Goal: Entertainment & Leisure: Browse casually

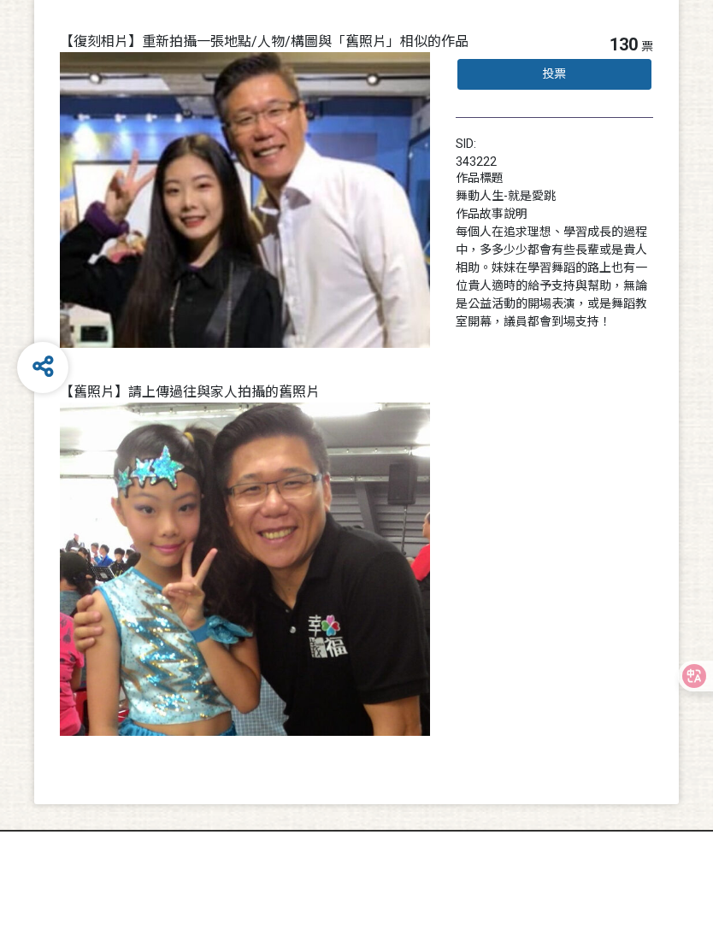
scroll to position [142, 0]
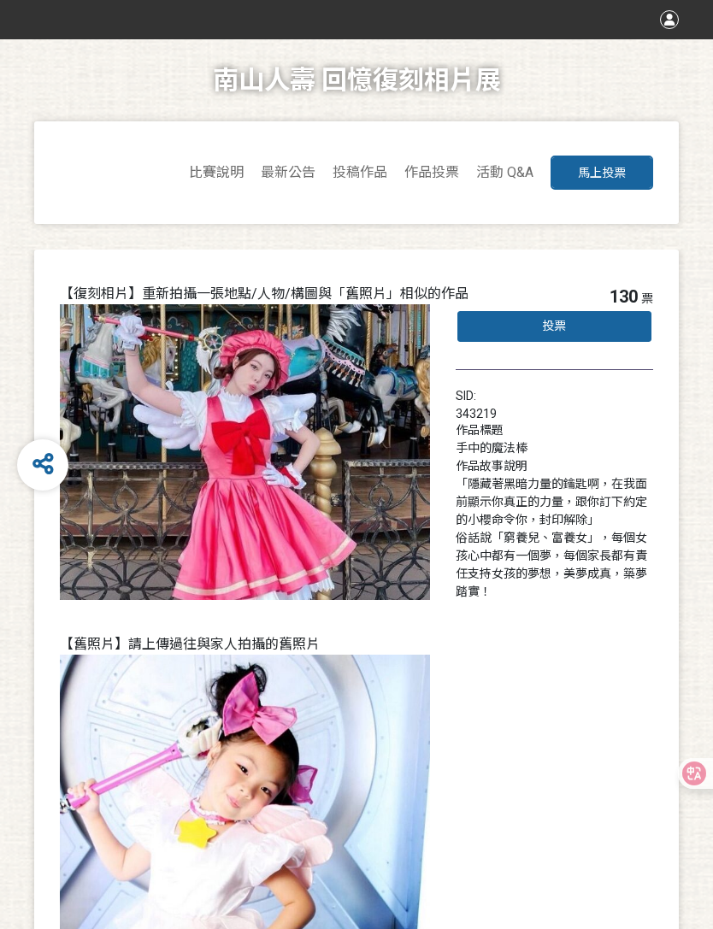
click at [444, 167] on span "作品投票" at bounding box center [431, 172] width 55 height 16
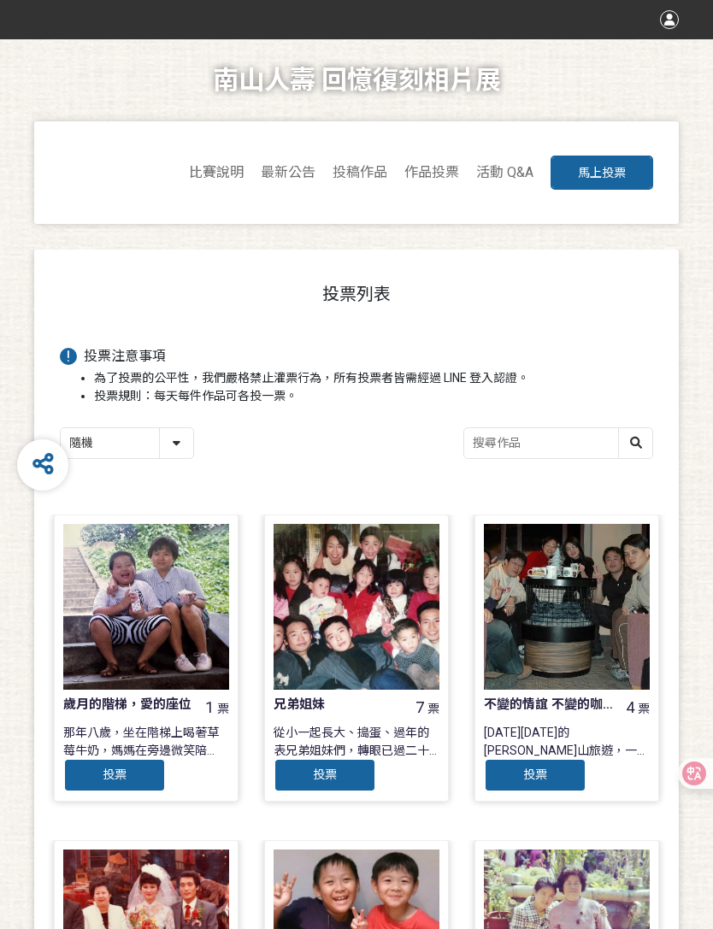
click at [184, 453] on select "隨機 作品 - 由新到舊 作品 - 由舊到新 票數 - 由多到少 票數 - 由少到多" at bounding box center [127, 443] width 132 height 30
select select "vote"
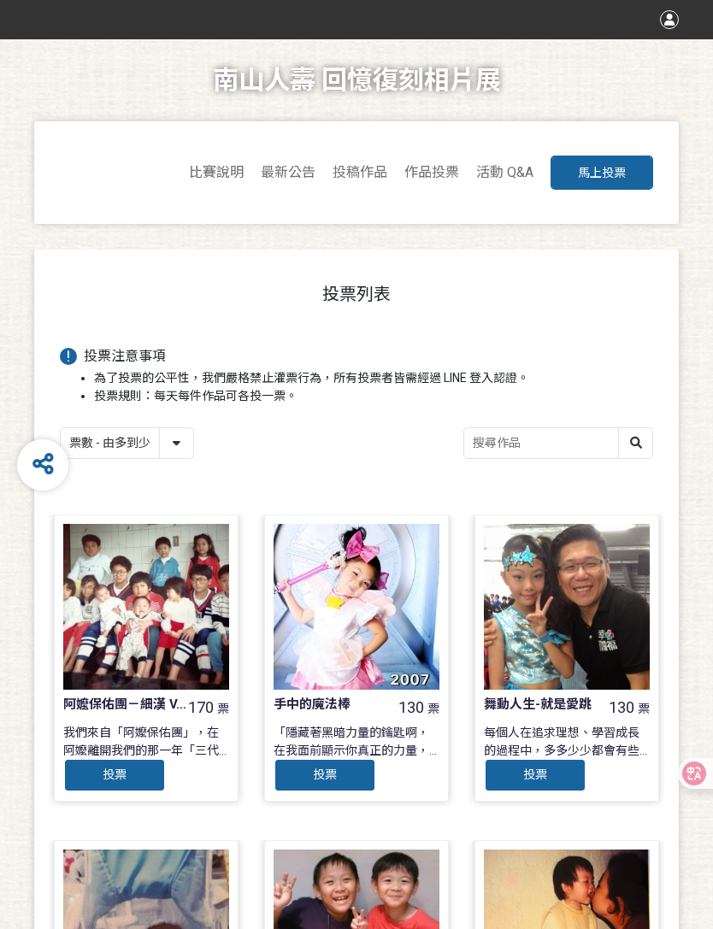
click at [161, 604] on div at bounding box center [146, 607] width 166 height 166
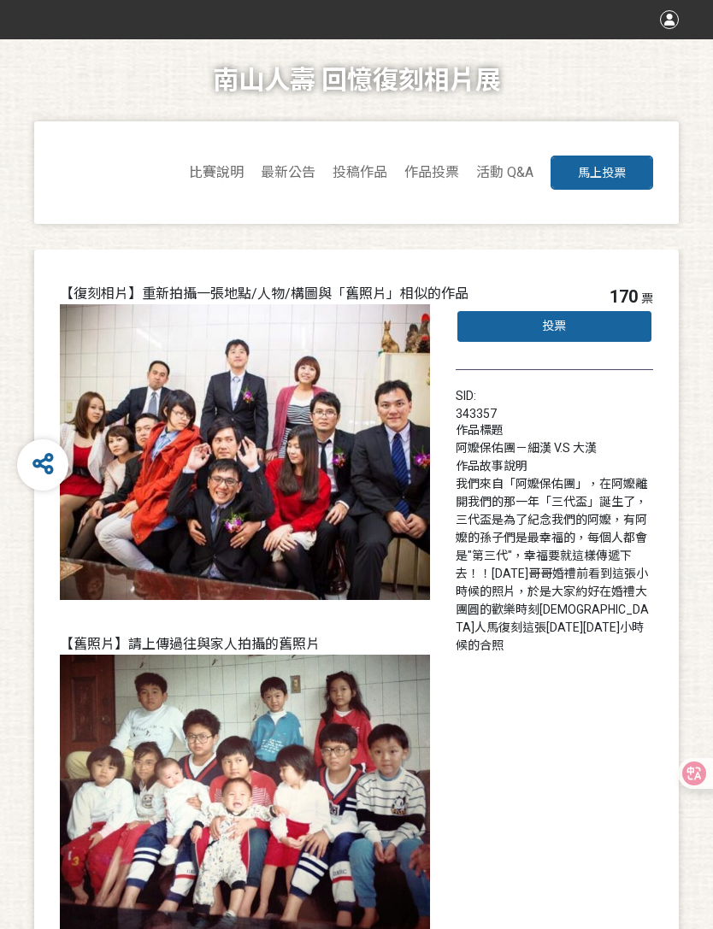
select select "vote"
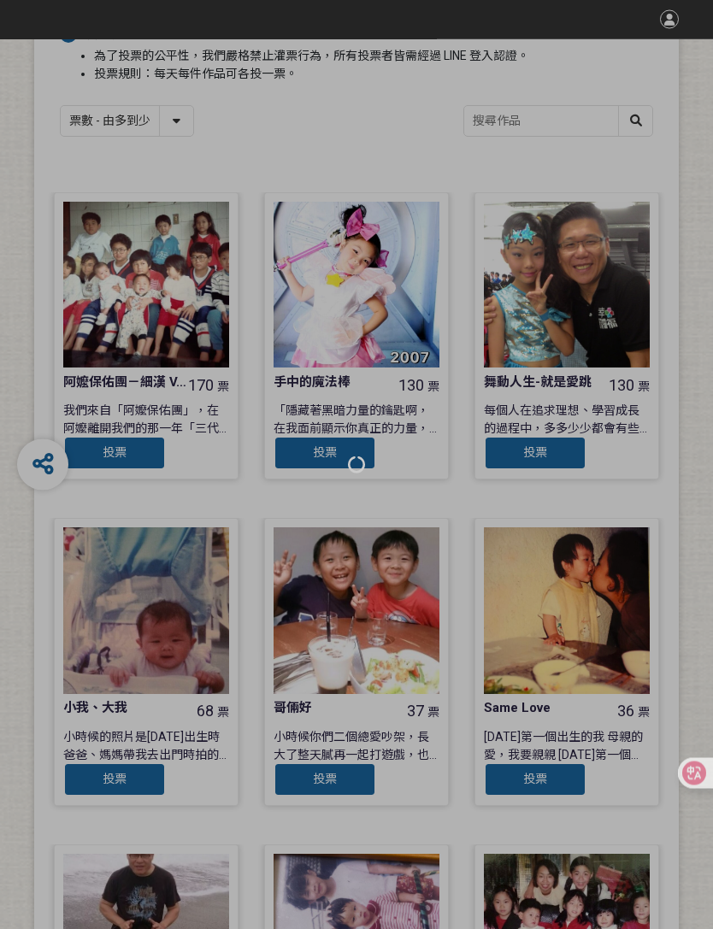
scroll to position [320, 0]
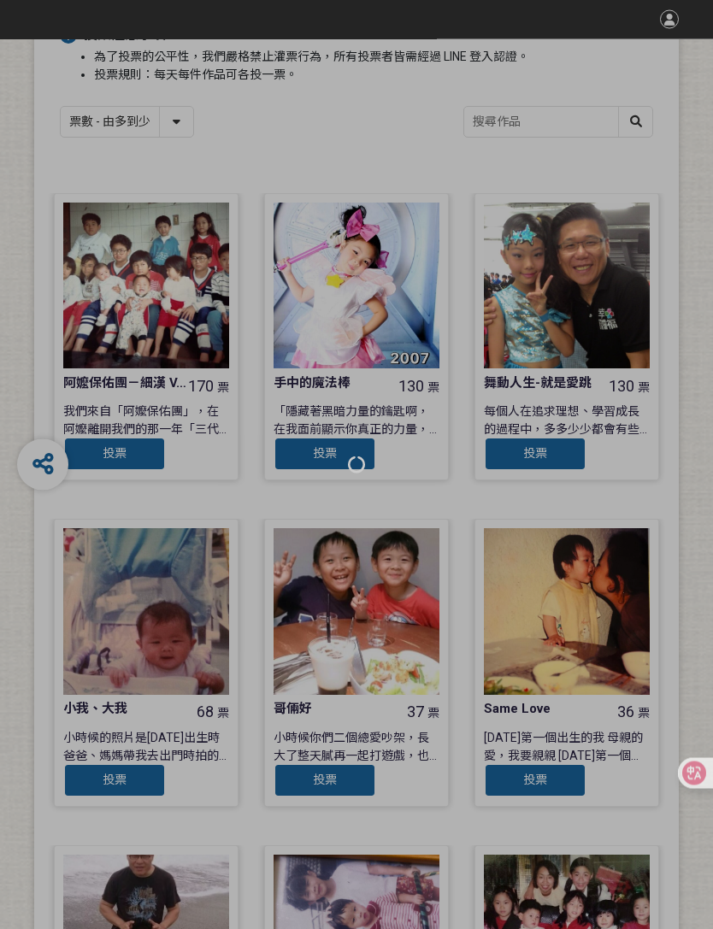
click at [401, 283] on div at bounding box center [356, 464] width 713 height 929
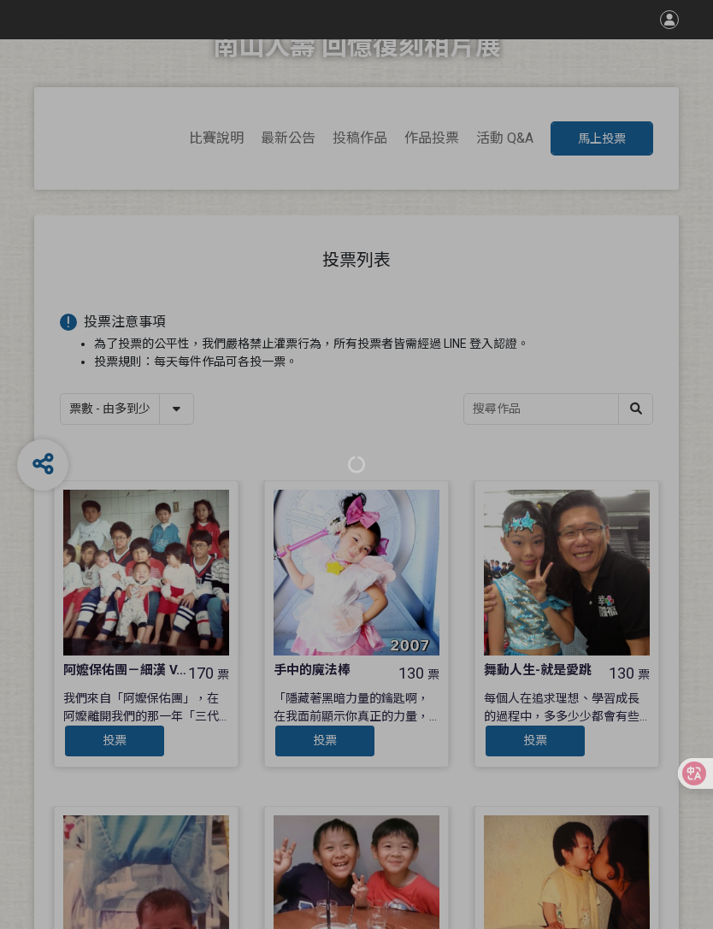
scroll to position [0, 0]
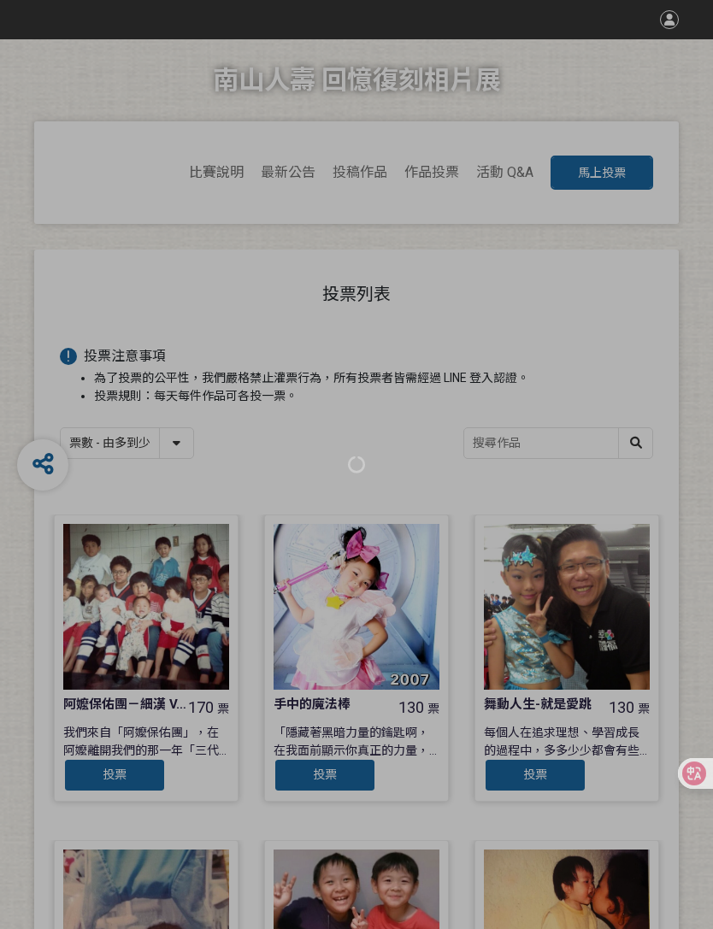
click at [357, 621] on div at bounding box center [356, 464] width 713 height 929
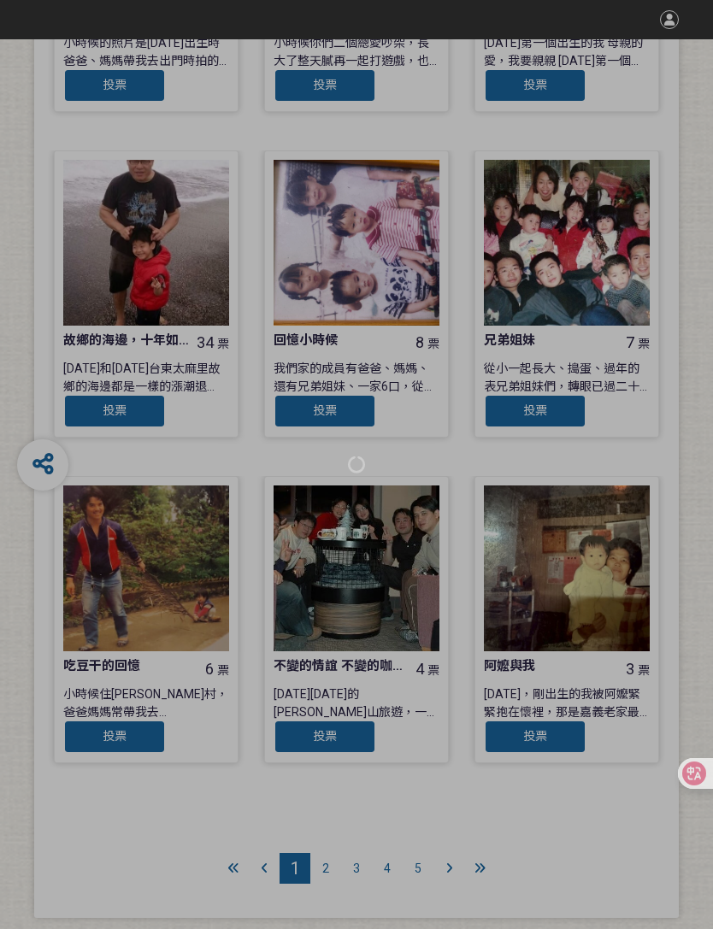
scroll to position [1015, 0]
click at [325, 877] on div at bounding box center [356, 464] width 713 height 929
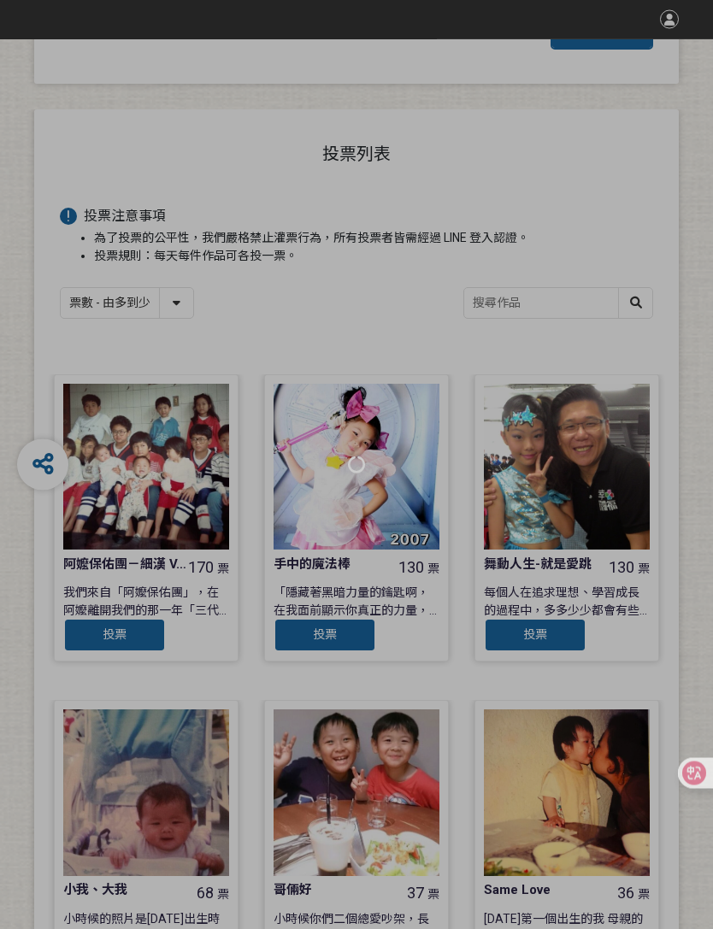
scroll to position [0, 0]
